Goal: Navigation & Orientation: Find specific page/section

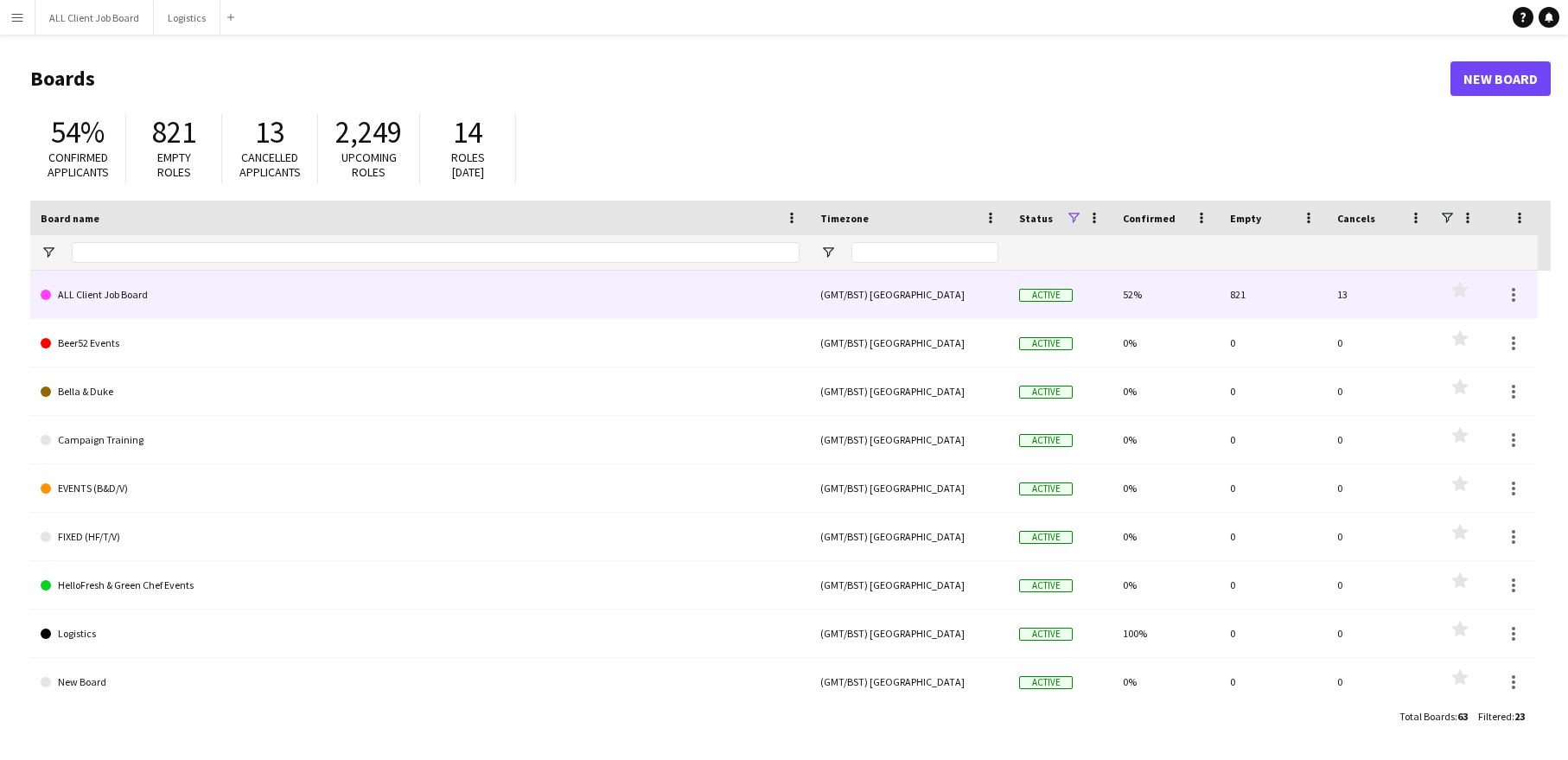
click at [165, 287] on link "ALL Client Job Board" at bounding box center [419, 295] width 759 height 49
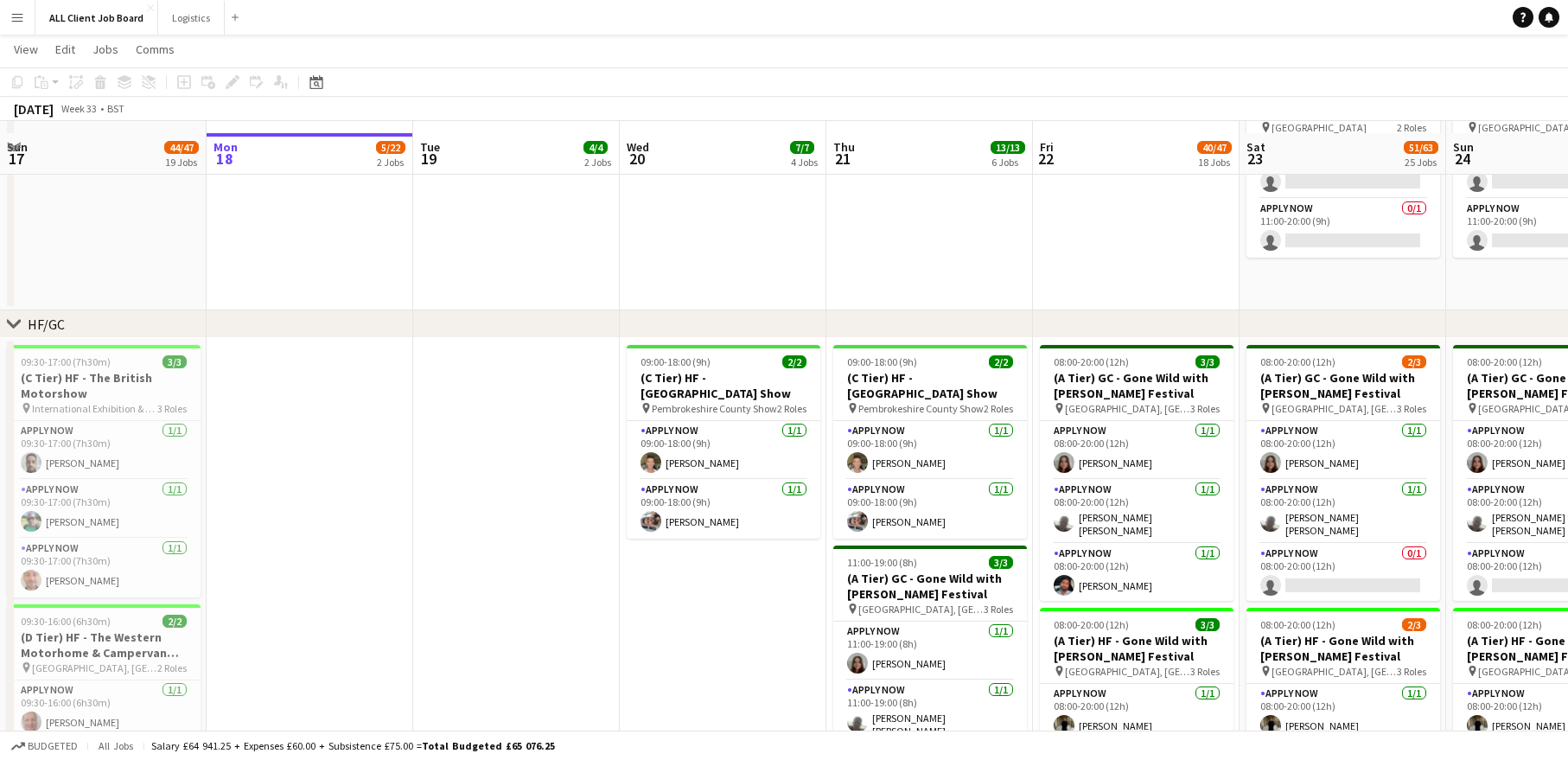
scroll to position [392, 0]
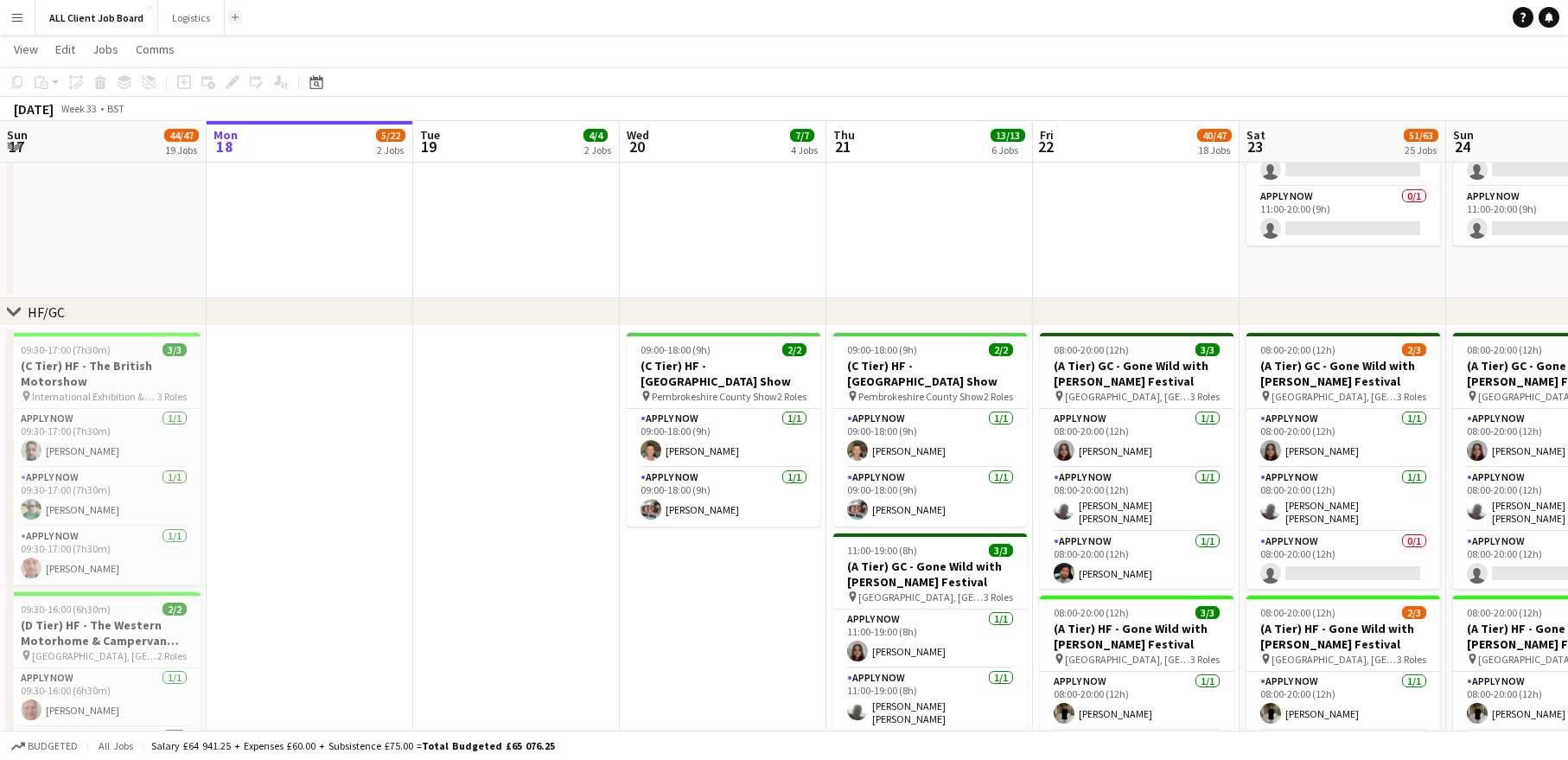
click at [233, 17] on app-icon "Add" at bounding box center [234, 17] width 7 height 7
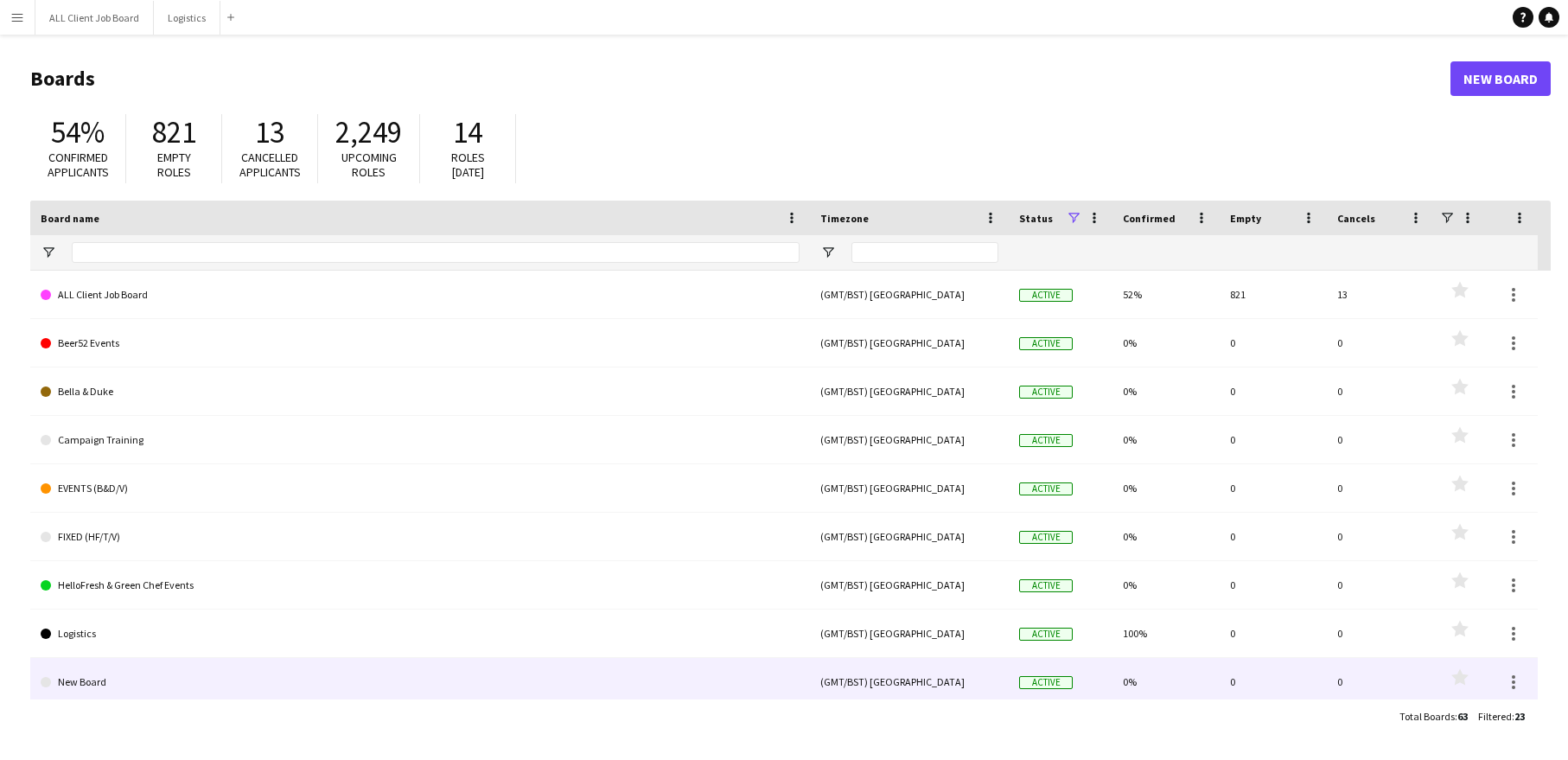
click at [94, 679] on link "New Board" at bounding box center [419, 682] width 759 height 49
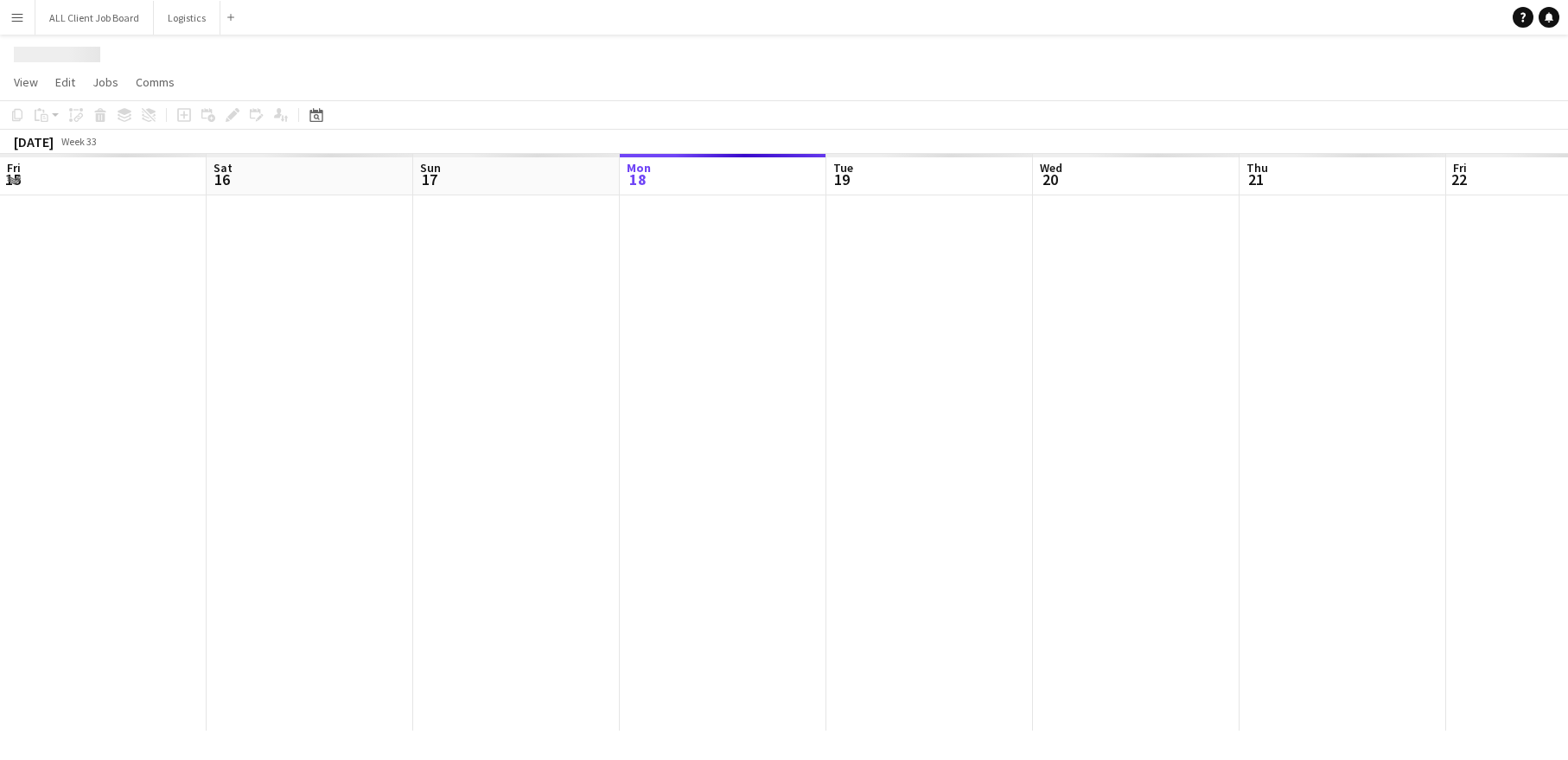
click at [94, 679] on div at bounding box center [1342, 462] width 2685 height 534
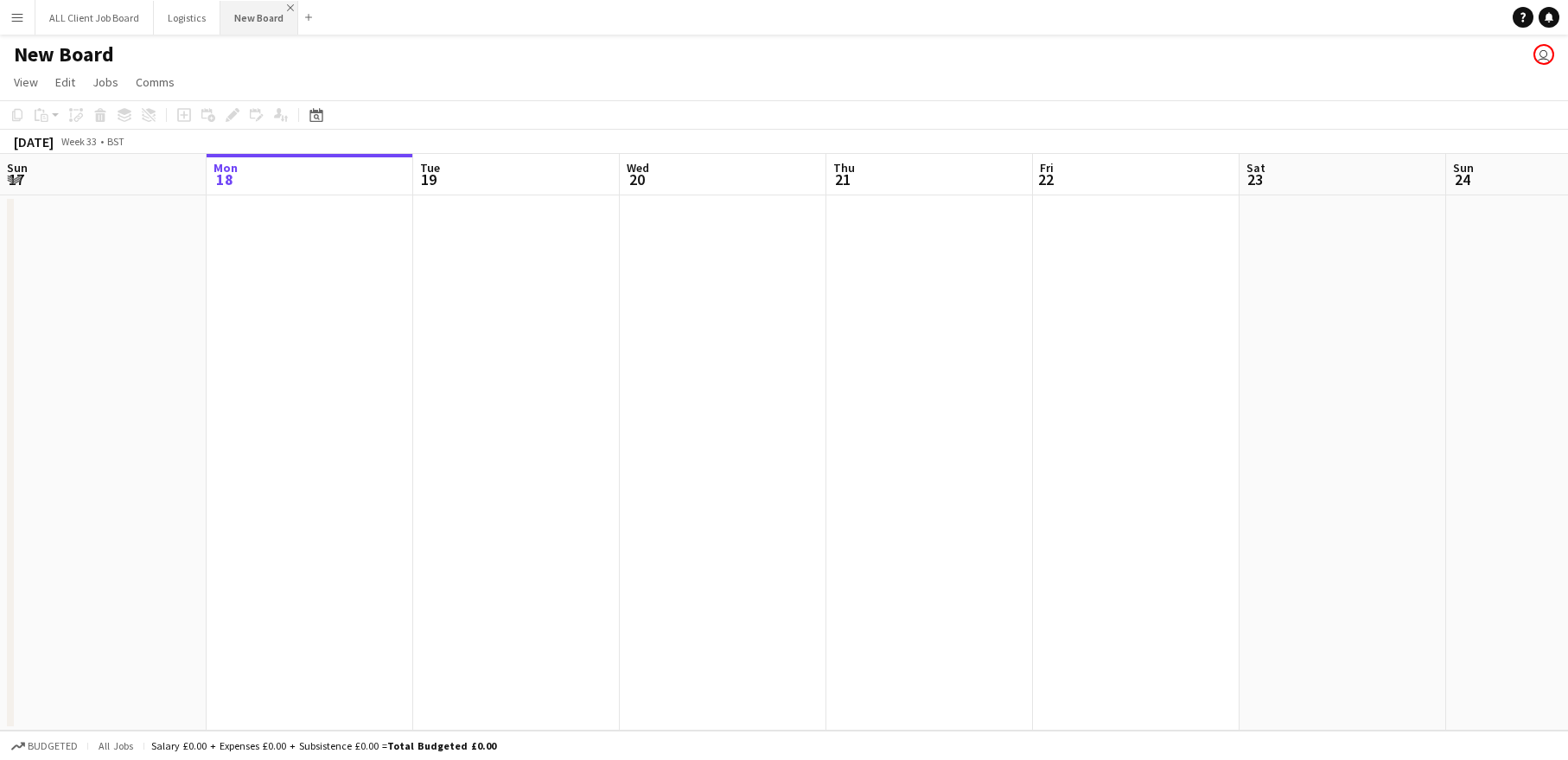
click at [289, 7] on app-icon "Close" at bounding box center [290, 7] width 7 height 7
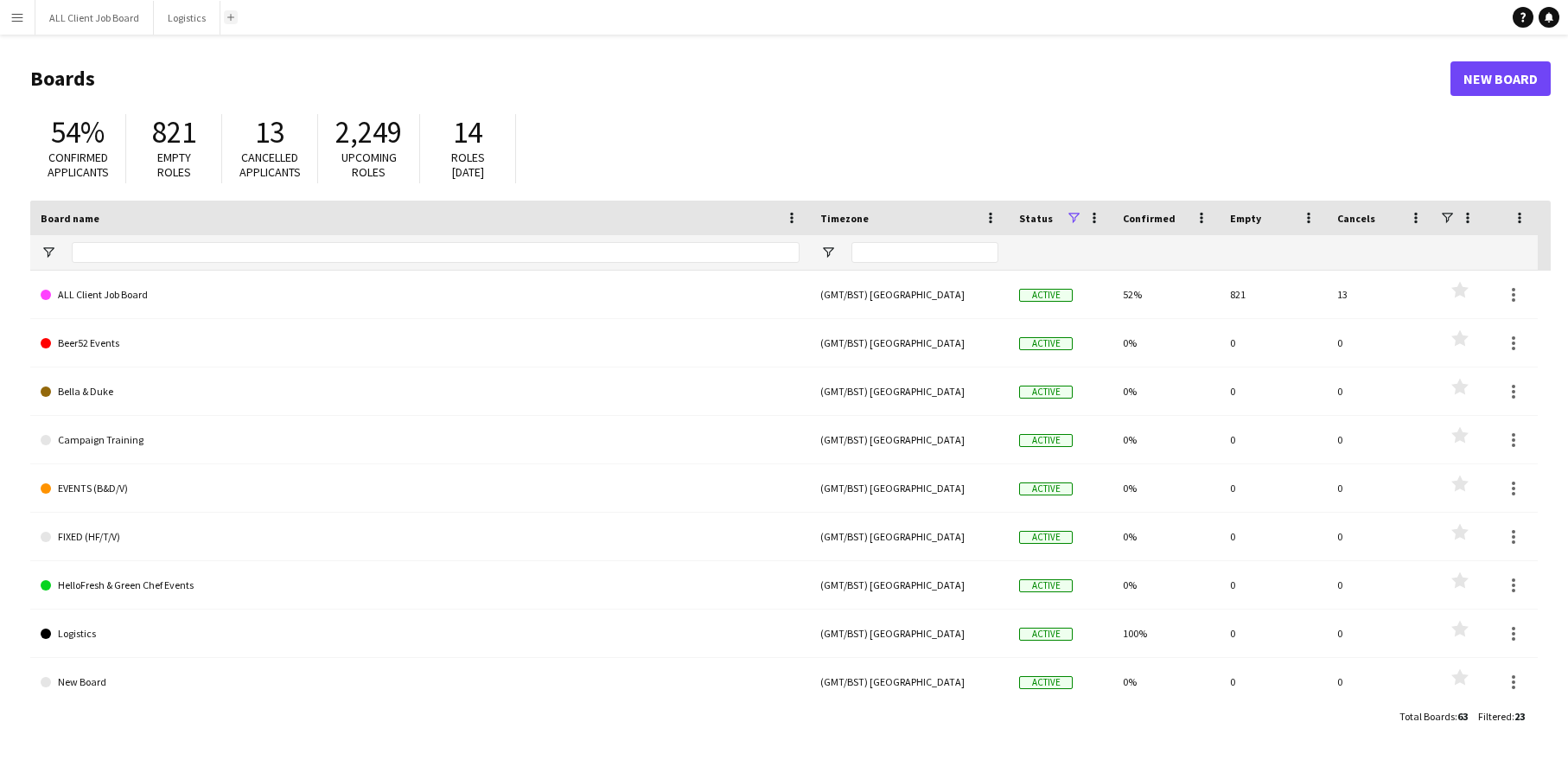
click at [227, 18] on app-icon "Add" at bounding box center [230, 17] width 7 height 7
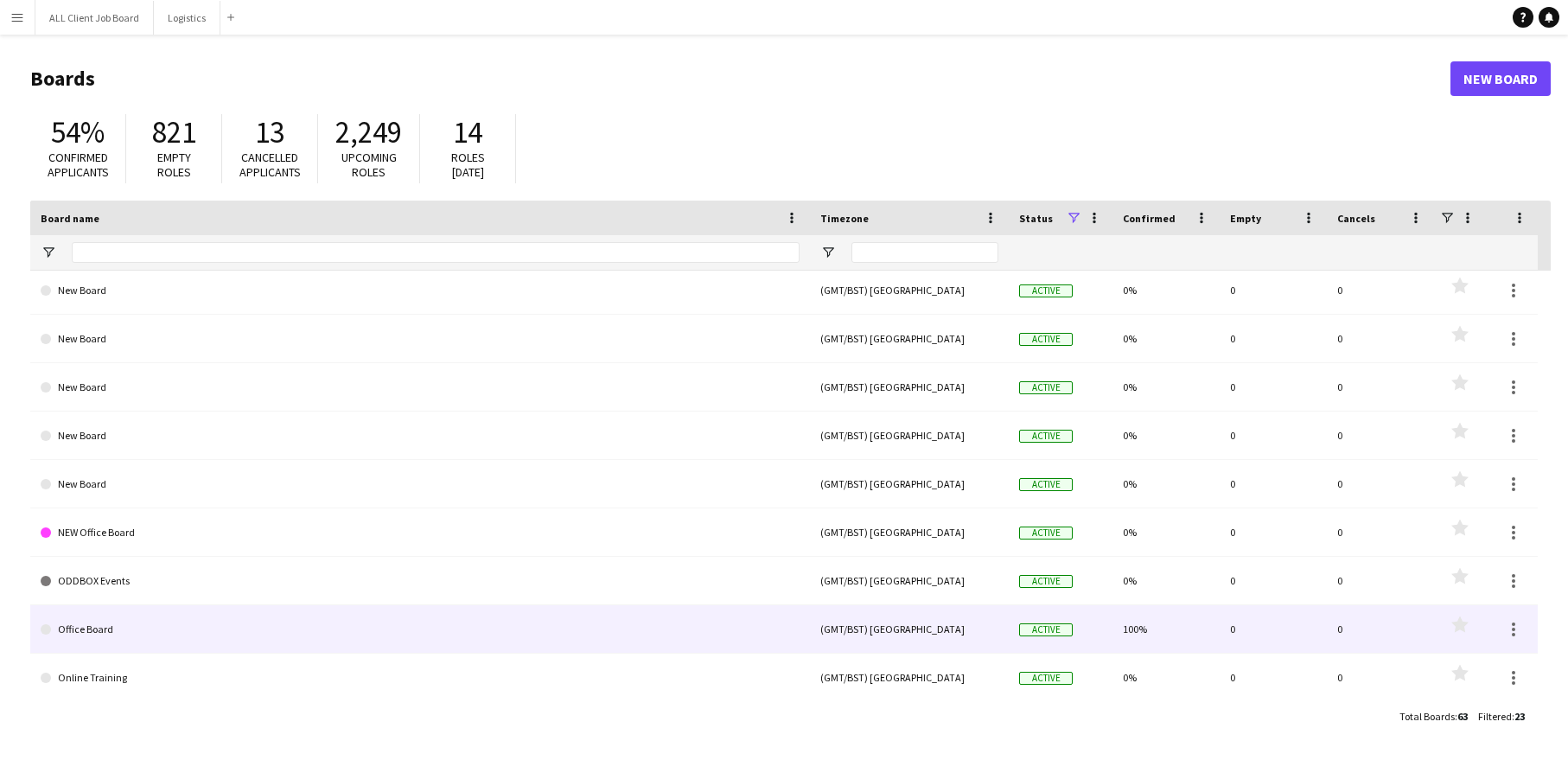
click at [114, 639] on link "Office Board" at bounding box center [419, 629] width 759 height 49
